Goal: Information Seeking & Learning: Learn about a topic

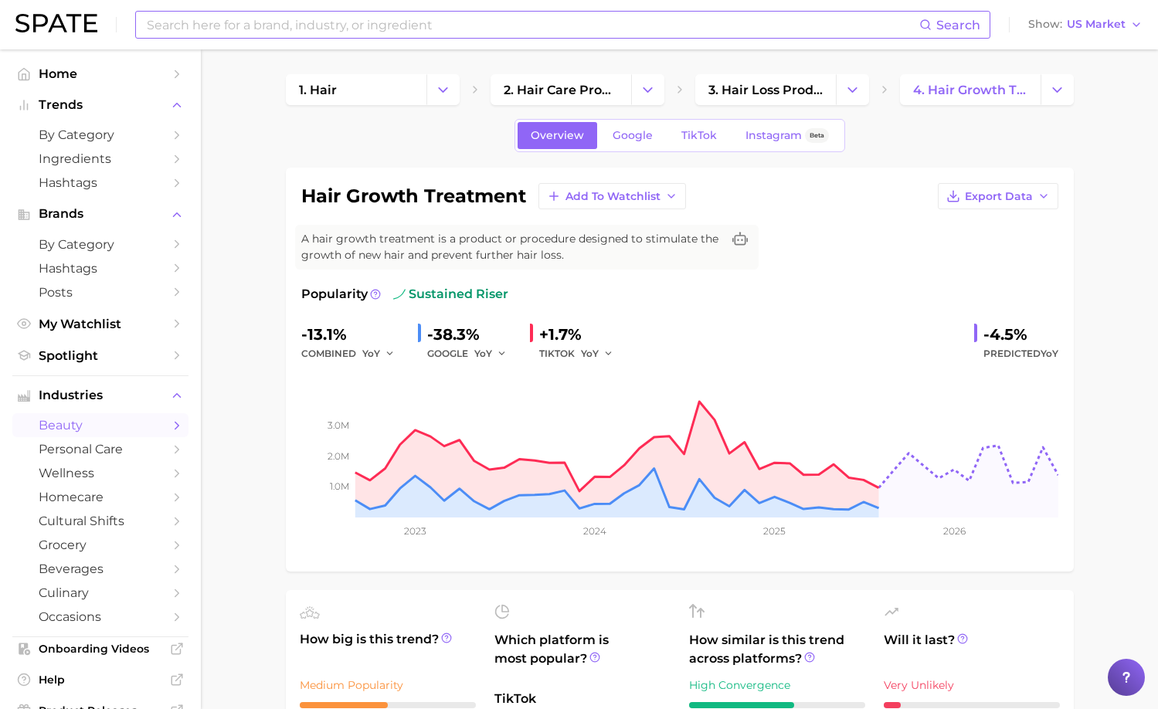
click at [210, 24] on input at bounding box center [532, 25] width 774 height 26
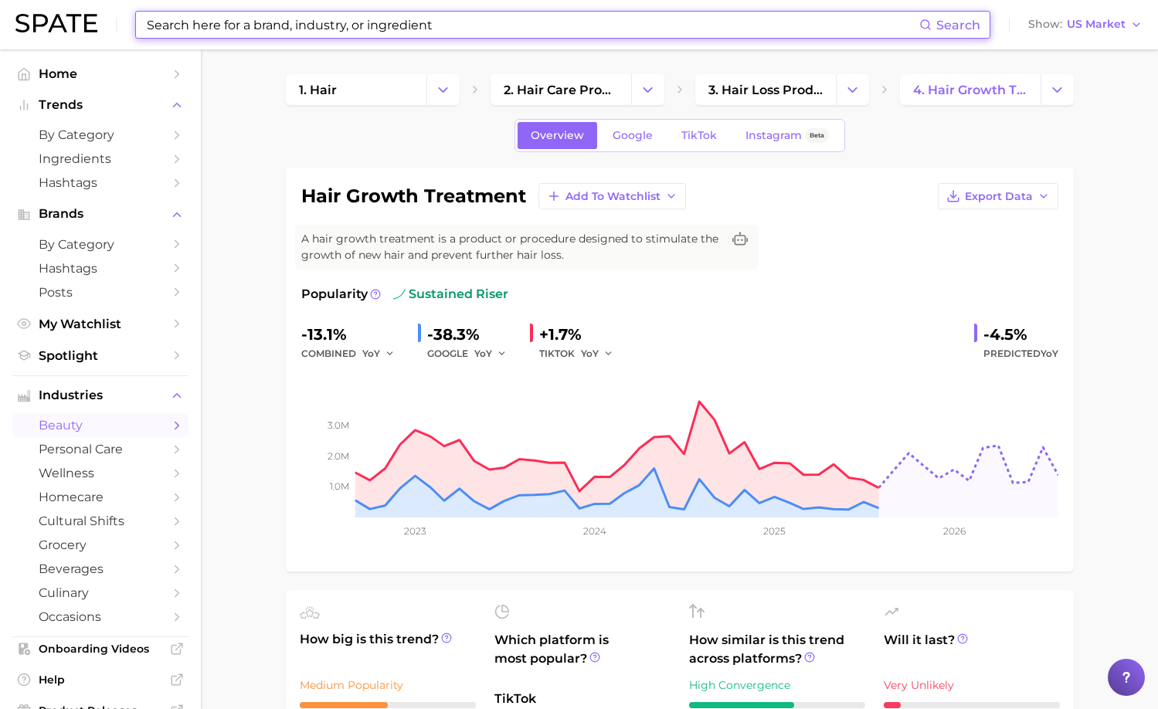
click at [210, 24] on input at bounding box center [532, 25] width 774 height 26
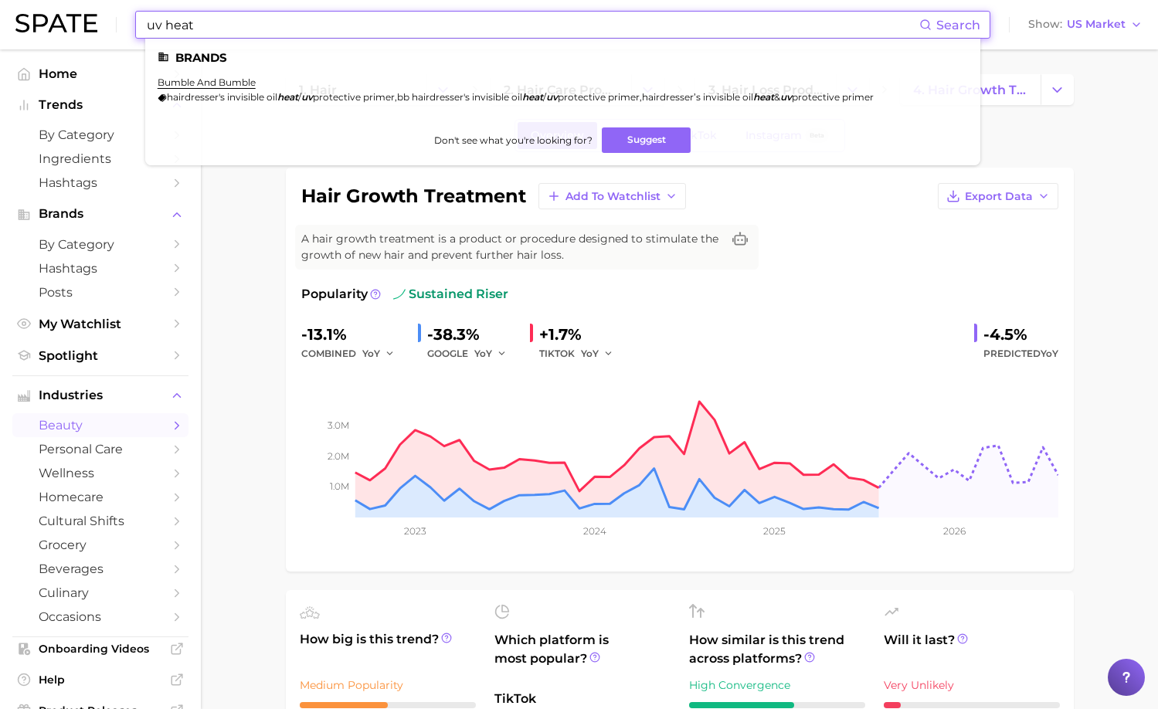
click at [256, 26] on input "uv heat" at bounding box center [532, 25] width 774 height 26
click at [164, 25] on input "uv heat" at bounding box center [532, 25] width 774 height 26
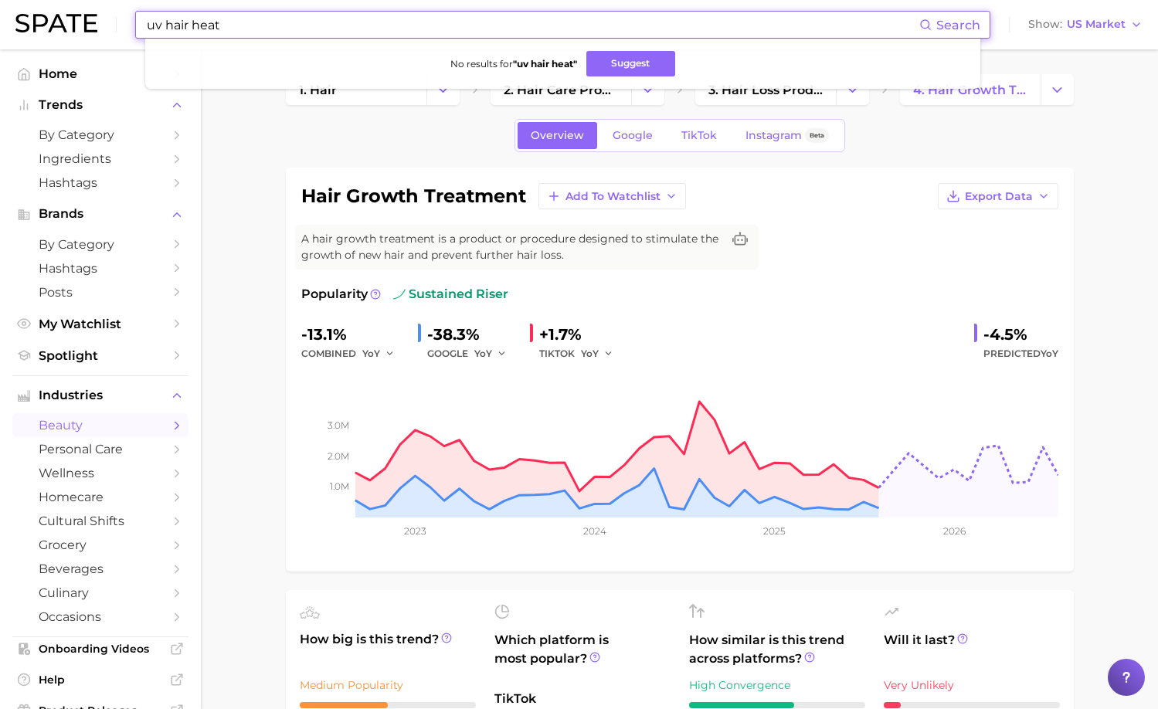
click at [229, 25] on input "uv hair heat" at bounding box center [532, 25] width 774 height 26
drag, startPoint x: 163, startPoint y: 25, endPoint x: 117, endPoint y: 25, distance: 46.4
click at [118, 25] on div "uv hair heat Search No results for " uv hair heat " Suggest Show US Market" at bounding box center [578, 24] width 1127 height 49
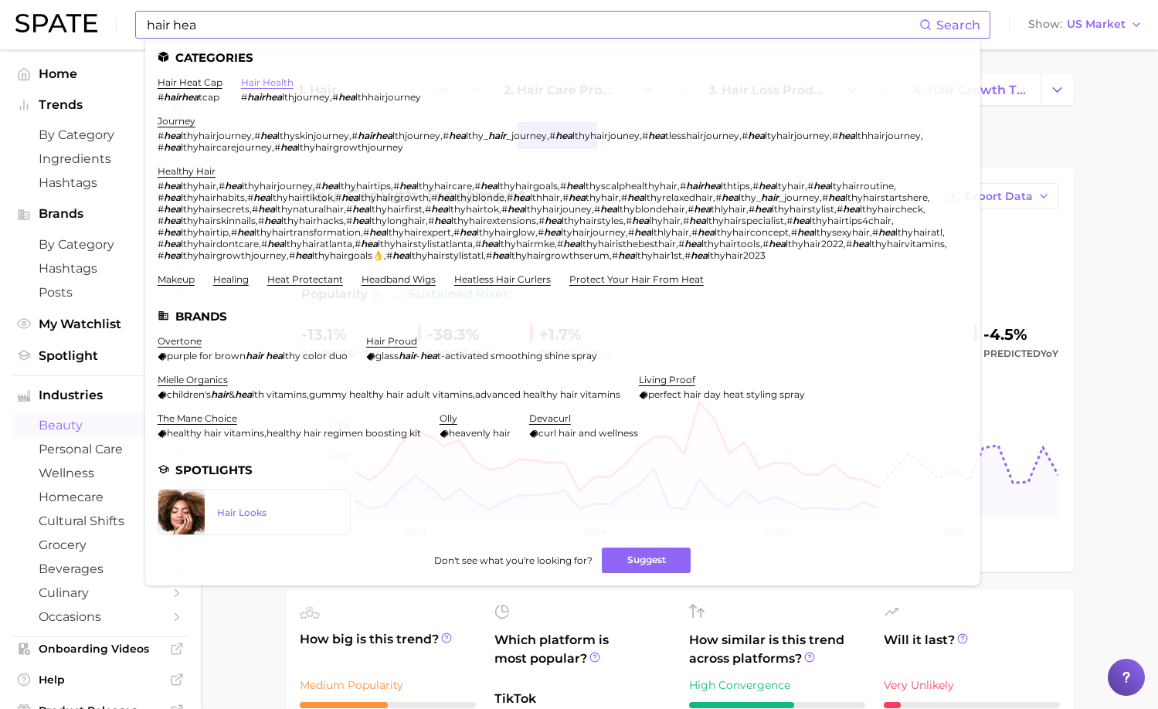
click at [273, 78] on link "hair health" at bounding box center [267, 82] width 53 height 12
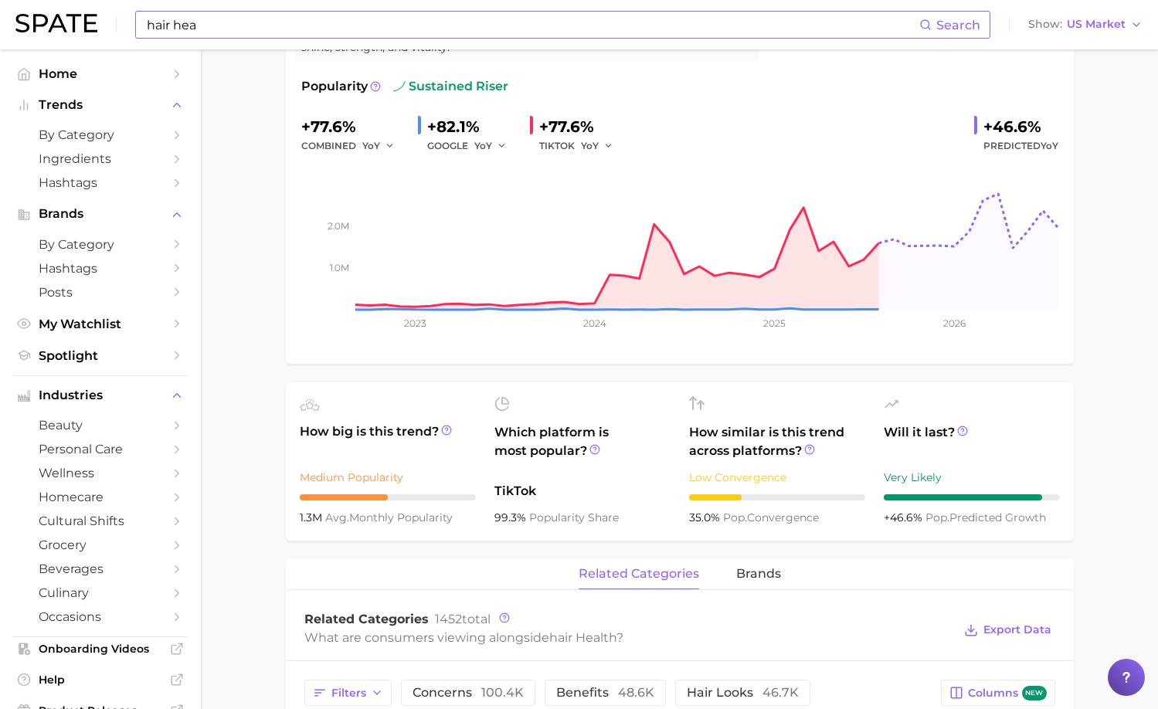
scroll to position [235, 0]
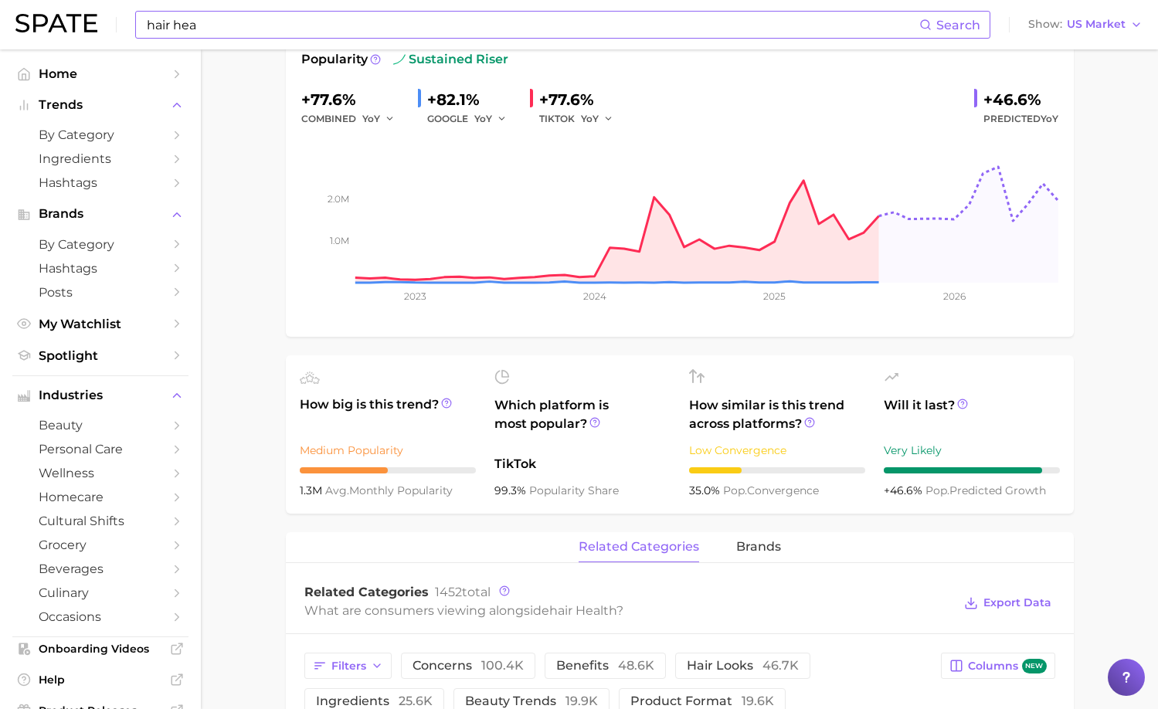
click at [246, 30] on input "hair hea" at bounding box center [532, 25] width 774 height 26
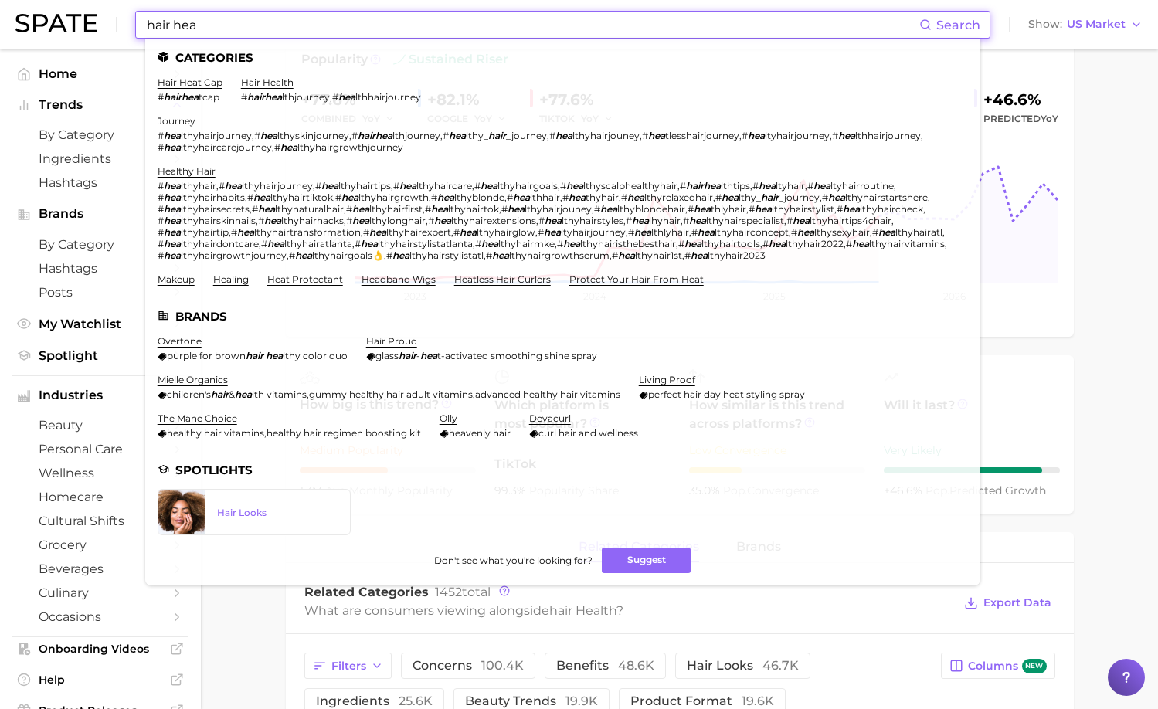
drag, startPoint x: 246, startPoint y: 30, endPoint x: 159, endPoint y: 30, distance: 86.5
click at [159, 30] on input "hair hea" at bounding box center [532, 25] width 774 height 26
paste input "Humidity"
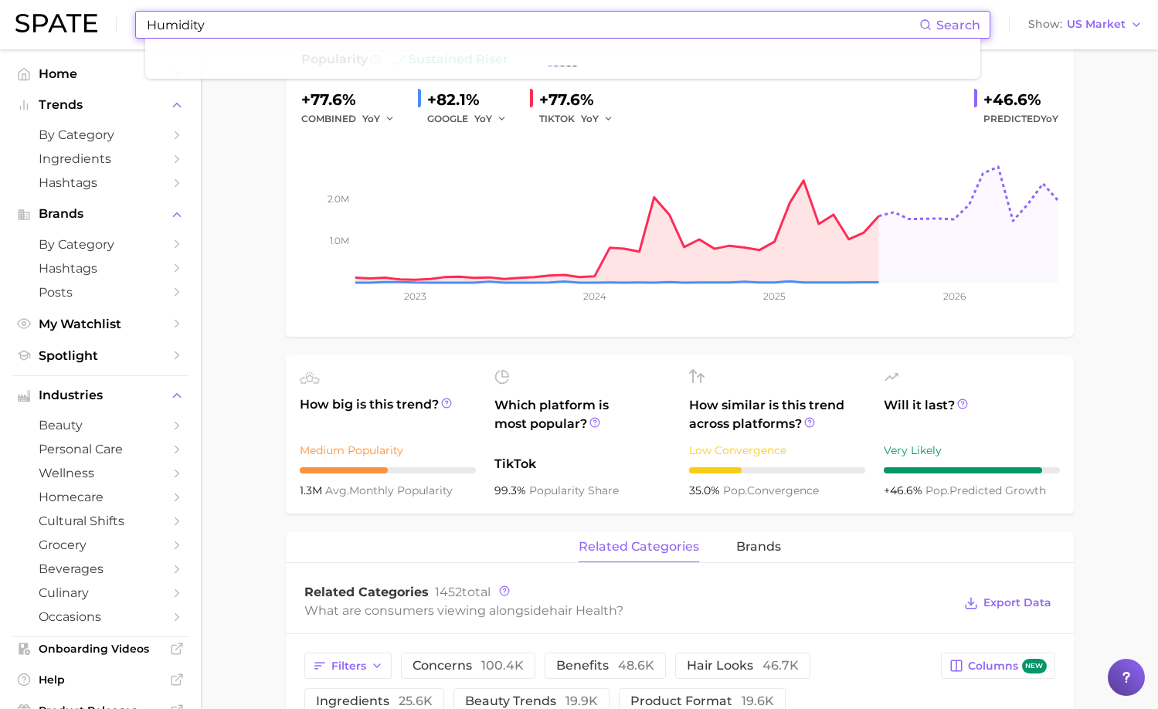
type input "Humidity"
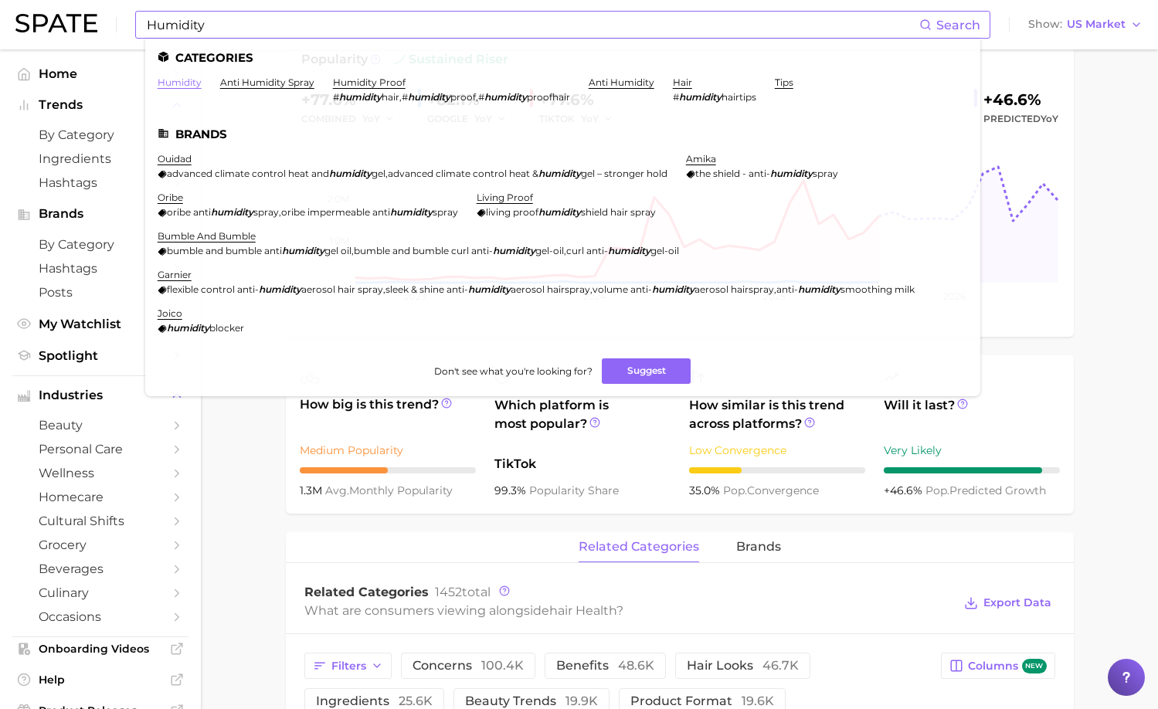
click at [183, 87] on link "humidity" at bounding box center [180, 82] width 44 height 12
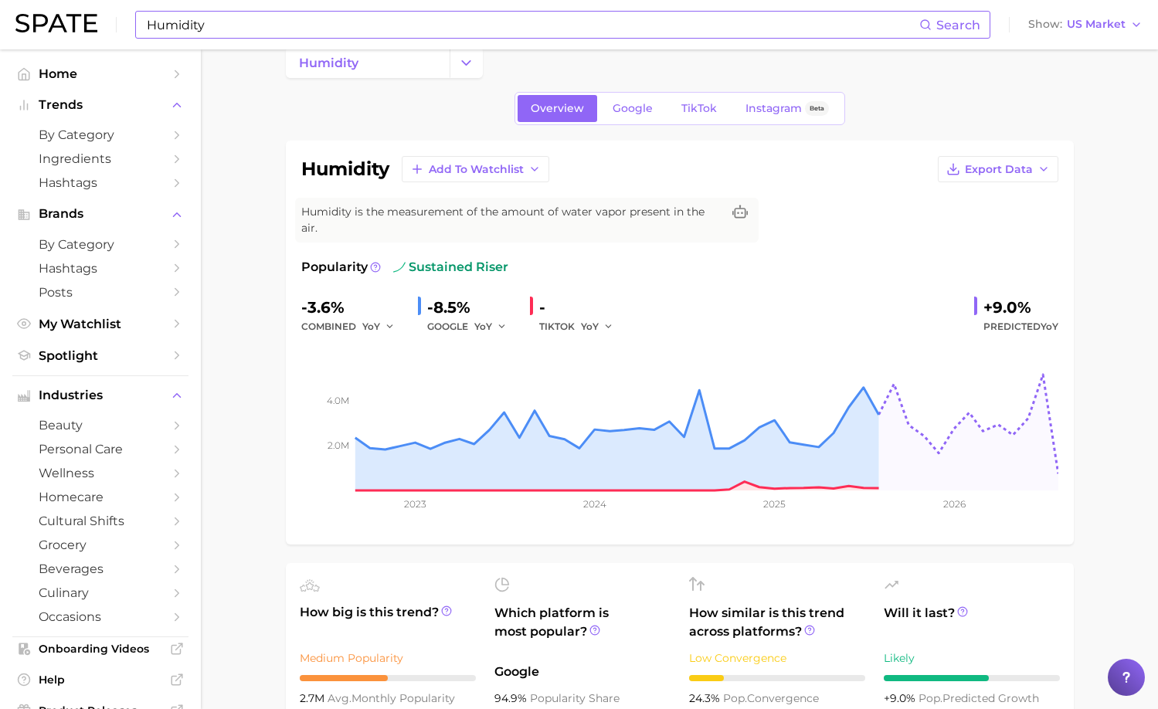
scroll to position [8, 0]
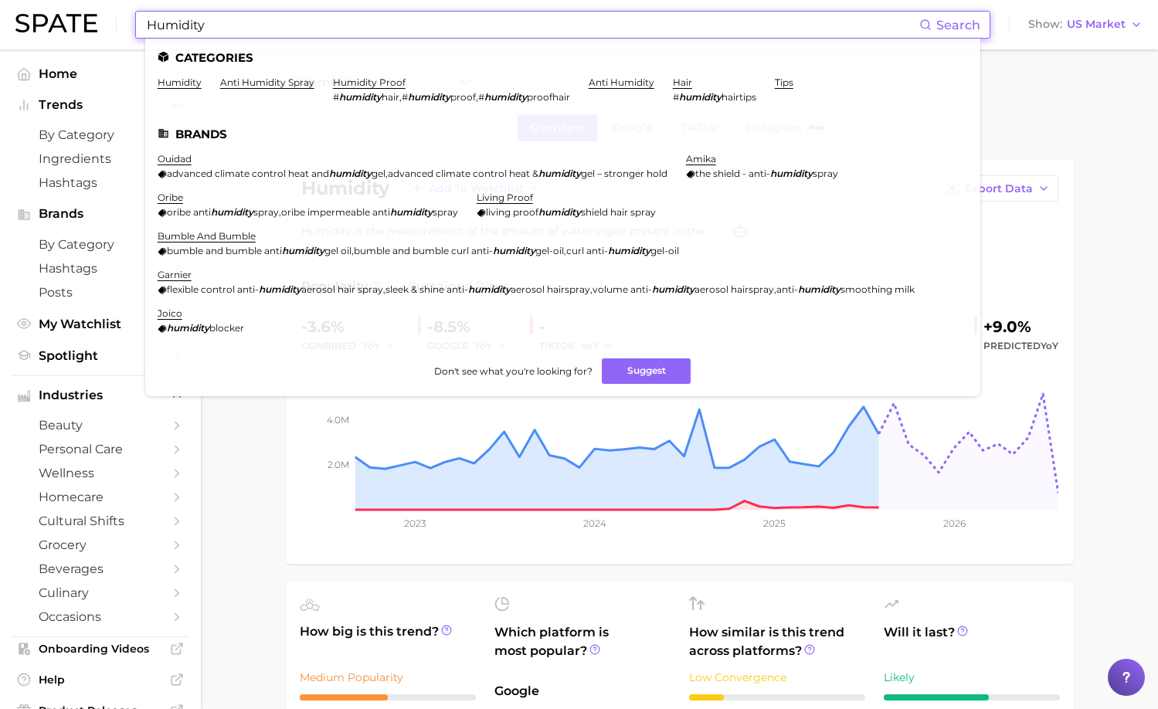
click at [217, 24] on input "Humidity" at bounding box center [532, 25] width 774 height 26
click at [274, 78] on link "anti humidity spray" at bounding box center [267, 82] width 94 height 12
